Goal: Transaction & Acquisition: Purchase product/service

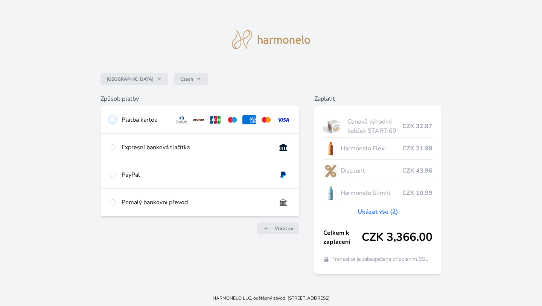
click at [114, 120] on input "radio" at bounding box center [113, 120] width 6 height 6
radio input "true"
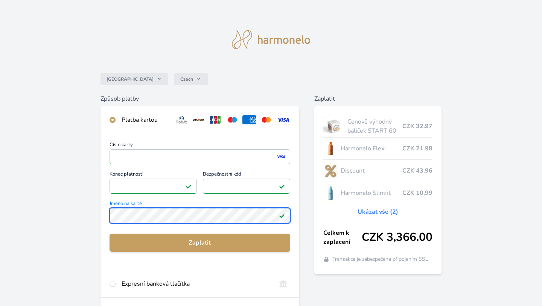
click at [99, 214] on div "Česko Czech Způsob platby Platba kartou Číslo karty <p>Your browser does not su…" at bounding box center [271, 195] width 542 height 391
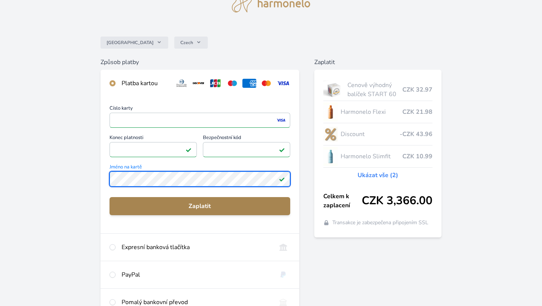
scroll to position [36, 0]
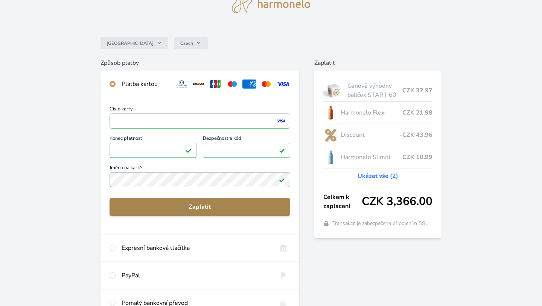
click at [193, 207] on span "Zaplatit" at bounding box center [200, 206] width 169 height 9
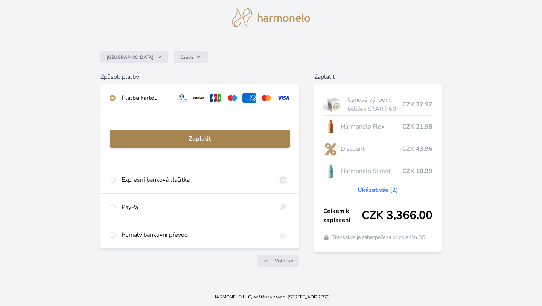
scroll to position [22, 0]
